Goal: Ask a question: Seek information or help from site administrators or community

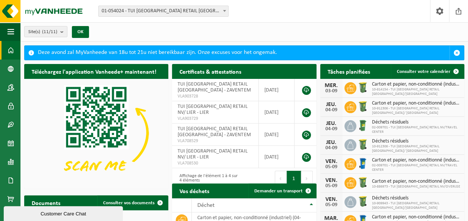
drag, startPoint x: 215, startPoint y: 31, endPoint x: 231, endPoint y: 34, distance: 16.8
click at [215, 31] on div "Site(s) (11/11) Tout sélectionner Tout désélectionner Sélectionner les actifs T…" at bounding box center [243, 31] width 447 height 19
click at [440, 8] on span at bounding box center [439, 11] width 11 height 22
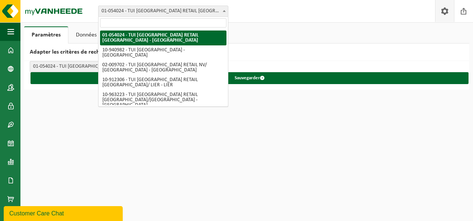
click at [225, 9] on span at bounding box center [224, 11] width 7 height 10
click at [277, 10] on div "Site: 01-054024 - TUI BELGIUM RETAIL NV - ZAVENTEM 10-940982 - TUI BRUGGE - BRU…" at bounding box center [236, 11] width 473 height 23
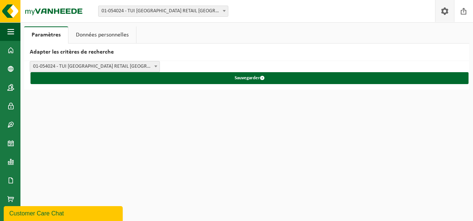
click at [446, 9] on span at bounding box center [445, 11] width 11 height 22
click at [42, 9] on img at bounding box center [44, 11] width 89 height 22
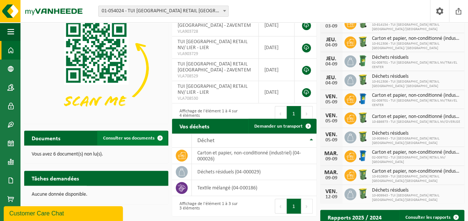
scroll to position [112, 0]
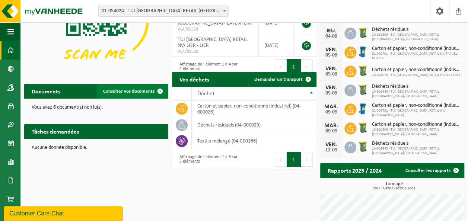
click at [141, 91] on span "Consulter vos documents" at bounding box center [128, 91] width 51 height 5
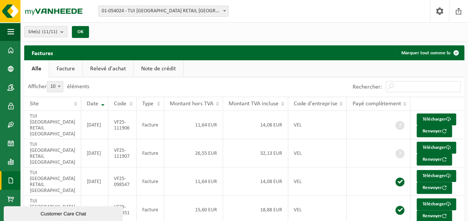
click at [105, 69] on link "Relevé d'achat" at bounding box center [108, 68] width 51 height 17
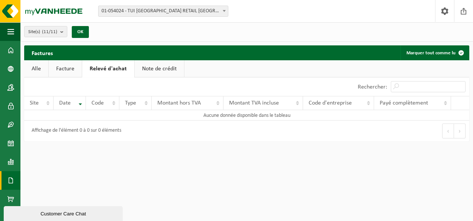
click at [160, 67] on link "Note de crédit" at bounding box center [159, 68] width 49 height 17
click at [33, 67] on link "Alle" at bounding box center [36, 68] width 24 height 17
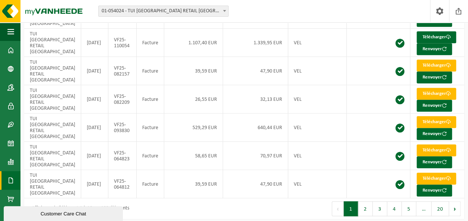
scroll to position [200, 0]
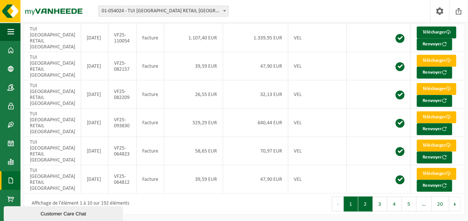
click at [367, 201] on button "2" at bounding box center [365, 203] width 15 height 15
click at [73, 212] on div "Customer Care Chat" at bounding box center [63, 214] width 108 height 6
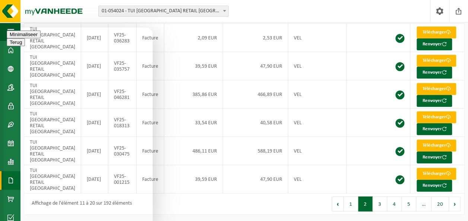
click at [13, 37] on button "Terug" at bounding box center [16, 35] width 18 height 8
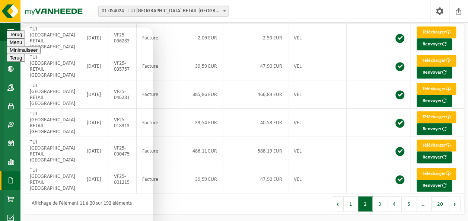
type textarea "Hallo, waar staat het red formulier?"
click at [41, 52] on button "Minimaliseer" at bounding box center [24, 56] width 34 height 8
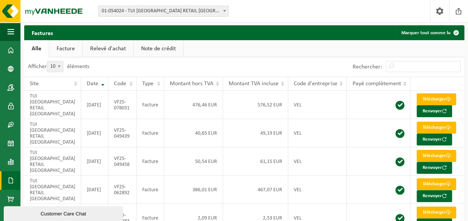
scroll to position [0, 0]
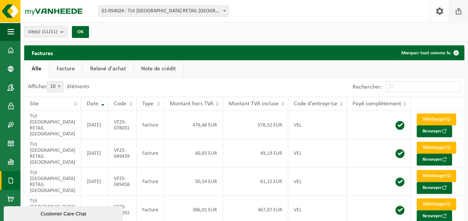
click at [458, 11] on span at bounding box center [458, 11] width 11 height 22
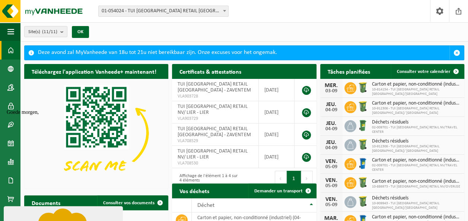
drag, startPoint x: 362, startPoint y: 60, endPoint x: 169, endPoint y: 28, distance: 195.8
click at [169, 28] on div "Site(s) (11/11) Tout sélectionner Tout désélectionner Sélectionner les actifs T…" at bounding box center [243, 31] width 447 height 19
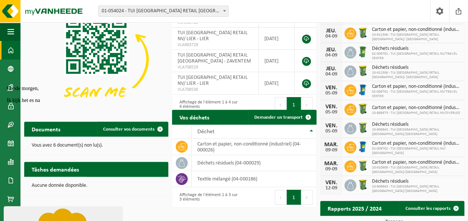
scroll to position [74, 0]
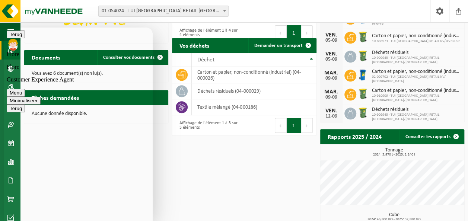
scroll to position [149, 0]
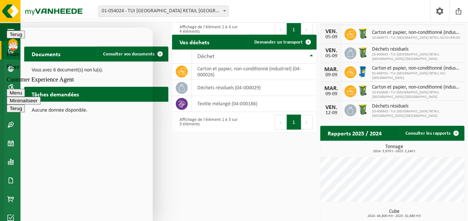
type textarea "ik zie alleen facturen"
click at [205, 174] on div "Téléchargez l'application Vanheede+ maintenant! Cachez Certificats & attestatio…" at bounding box center [244, 92] width 444 height 362
click at [16, 37] on button "Terug" at bounding box center [16, 35] width 18 height 8
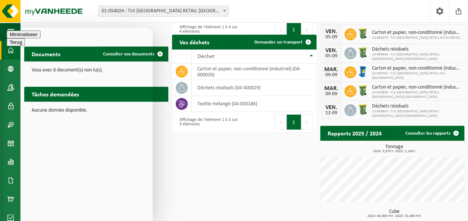
click at [41, 36] on button "Minimaliseer" at bounding box center [24, 35] width 34 height 8
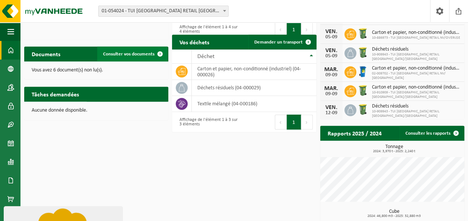
click at [130, 54] on span "Consulter vos documents" at bounding box center [128, 54] width 51 height 5
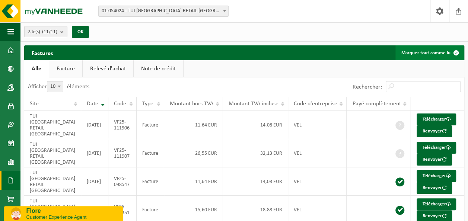
click at [426, 55] on button "Marquer tout comme lu" at bounding box center [429, 52] width 68 height 15
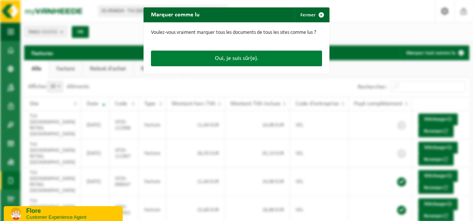
click at [243, 60] on button "Oui, je suis sûr(e)." at bounding box center [236, 59] width 171 height 16
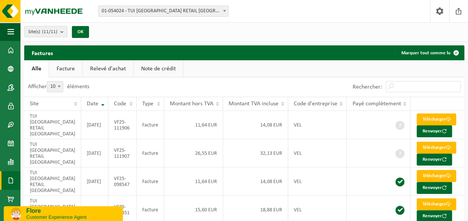
click at [226, 10] on span at bounding box center [224, 11] width 7 height 10
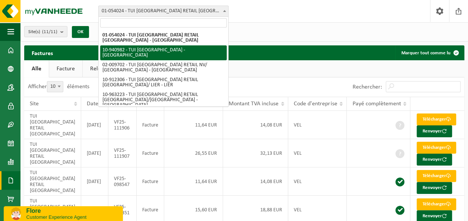
select select "139120"
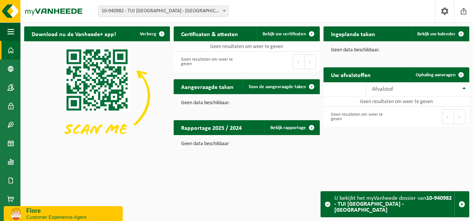
click at [362, 207] on strong "10-940982 - TUI [GEOGRAPHIC_DATA] - [GEOGRAPHIC_DATA]" at bounding box center [394, 204] width 118 height 18
click at [462, 205] on span "button" at bounding box center [462, 204] width 7 height 7
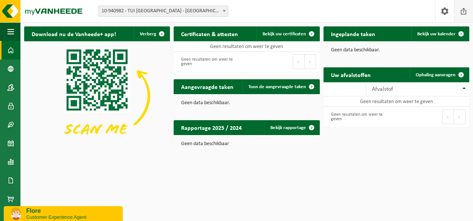
click at [464, 11] on span at bounding box center [463, 11] width 11 height 22
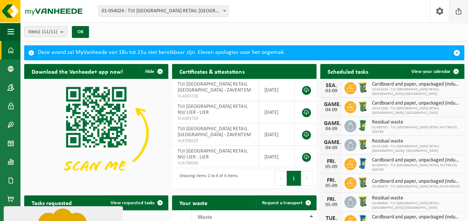
click at [461, 9] on span at bounding box center [458, 11] width 11 height 22
